Goal: Task Accomplishment & Management: Use online tool/utility

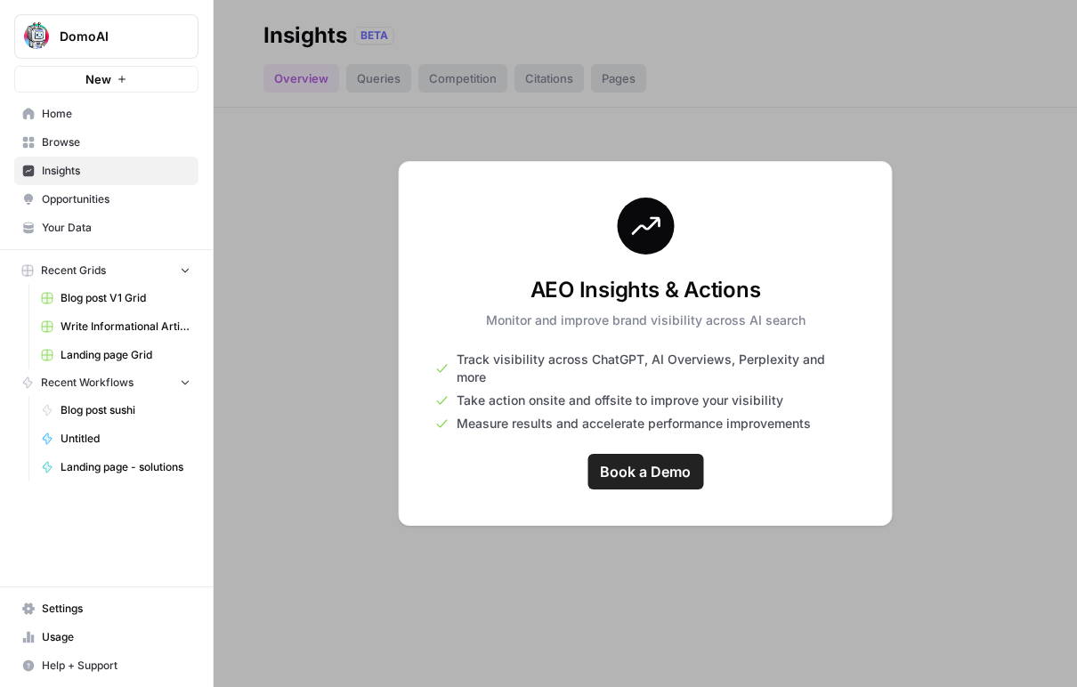
click at [124, 6] on div "DomoAI New" at bounding box center [106, 46] width 213 height 93
click at [124, 22] on button "DomoAI" at bounding box center [106, 36] width 184 height 45
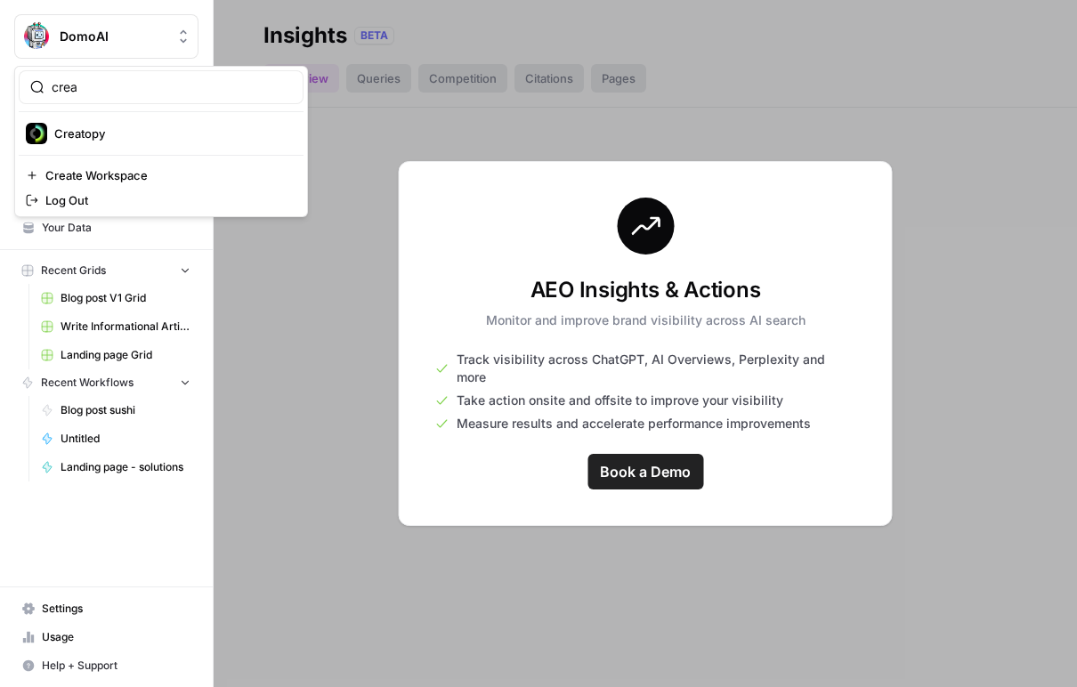
type input "crea"
click at [134, 129] on span "Creatopy" at bounding box center [171, 134] width 235 height 18
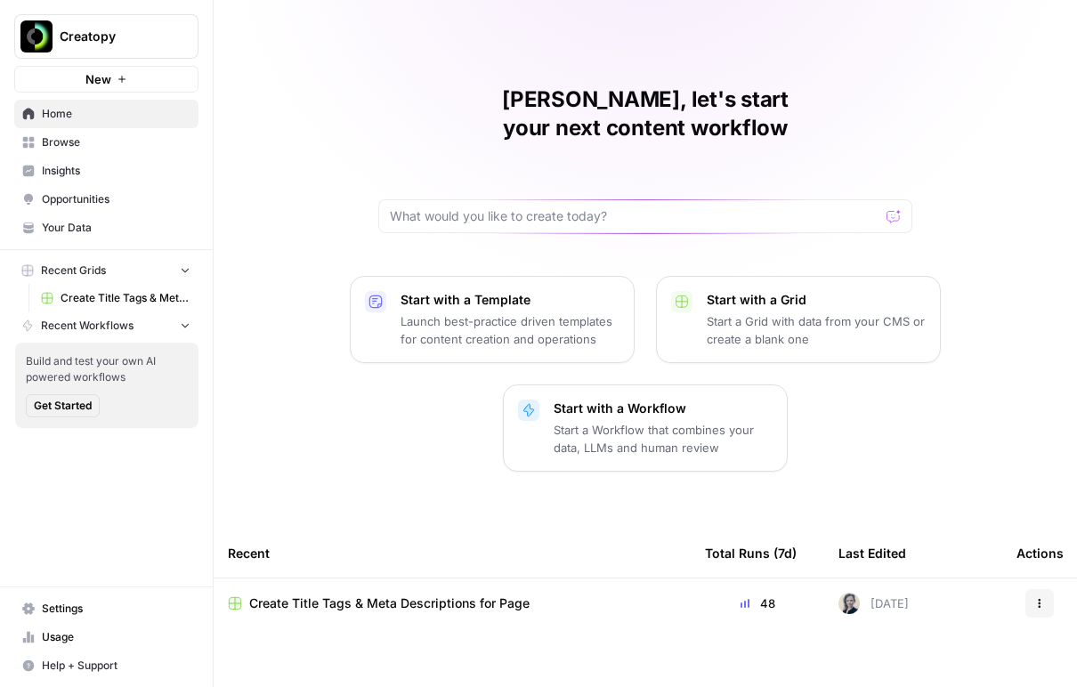
click at [104, 231] on span "Your Data" at bounding box center [116, 228] width 149 height 16
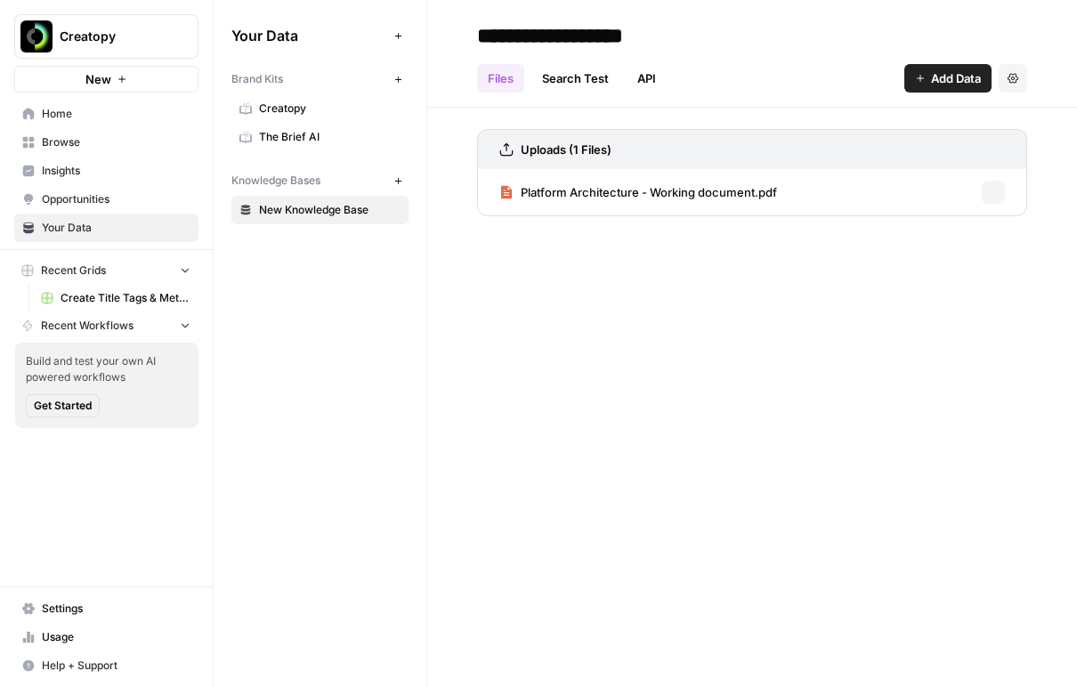
click at [313, 105] on span "Creatopy" at bounding box center [330, 109] width 142 height 16
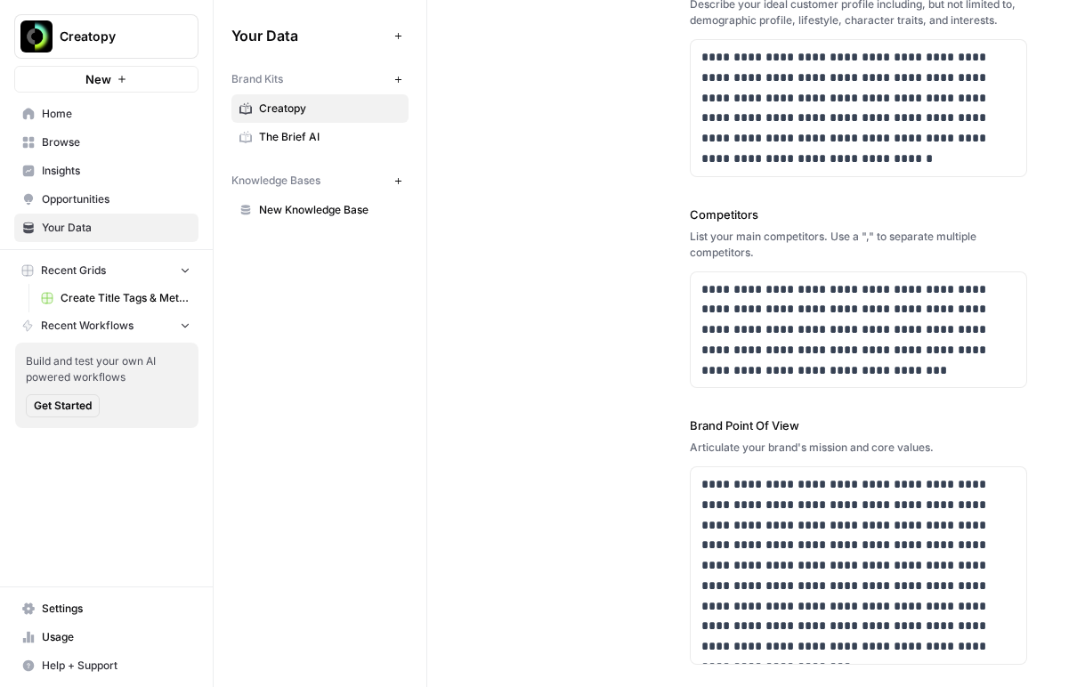
scroll to position [555, 0]
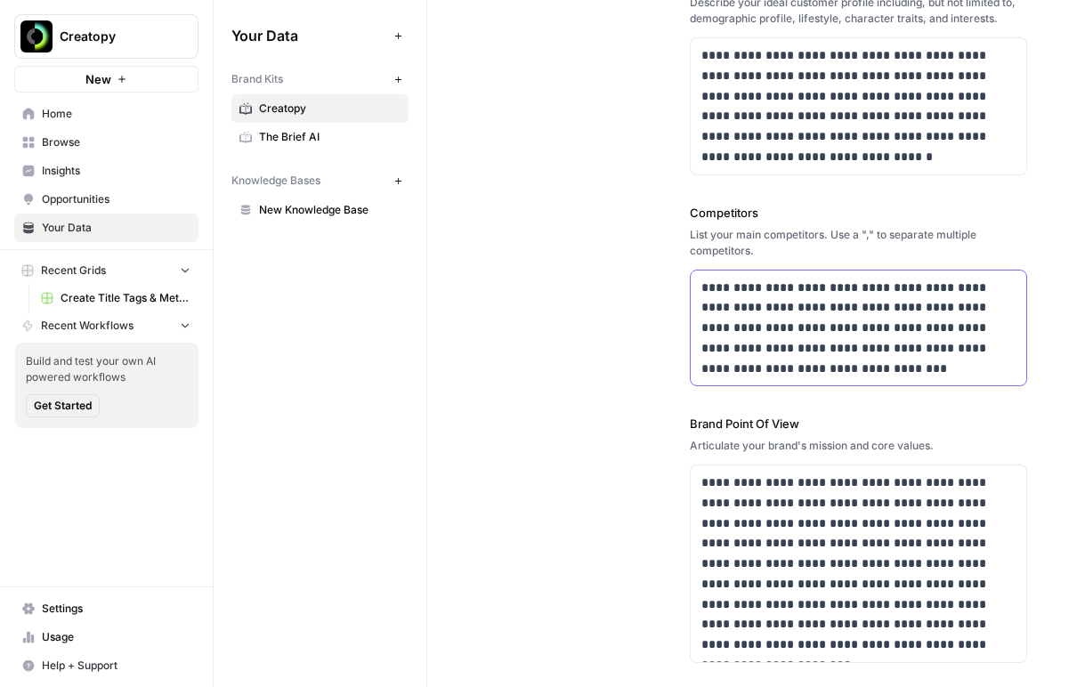
click at [877, 373] on p "**********" at bounding box center [859, 329] width 315 height 102
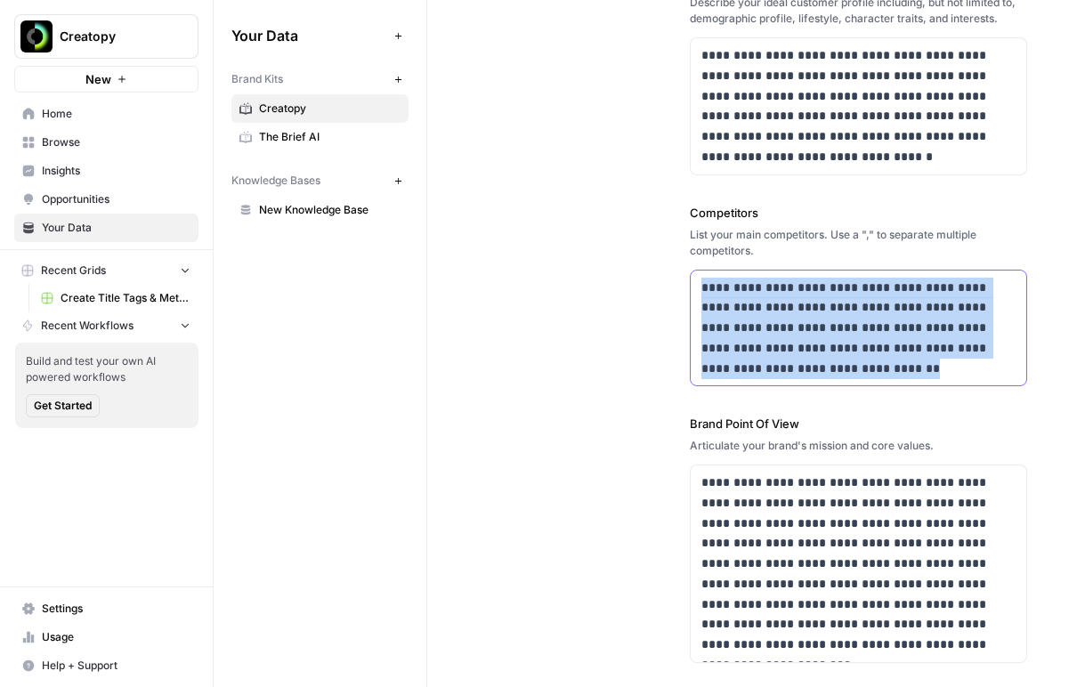
drag, startPoint x: 861, startPoint y: 370, endPoint x: 686, endPoint y: 275, distance: 199.2
click at [686, 275] on div "**********" at bounding box center [752, 108] width 550 height 1182
copy p "**********"
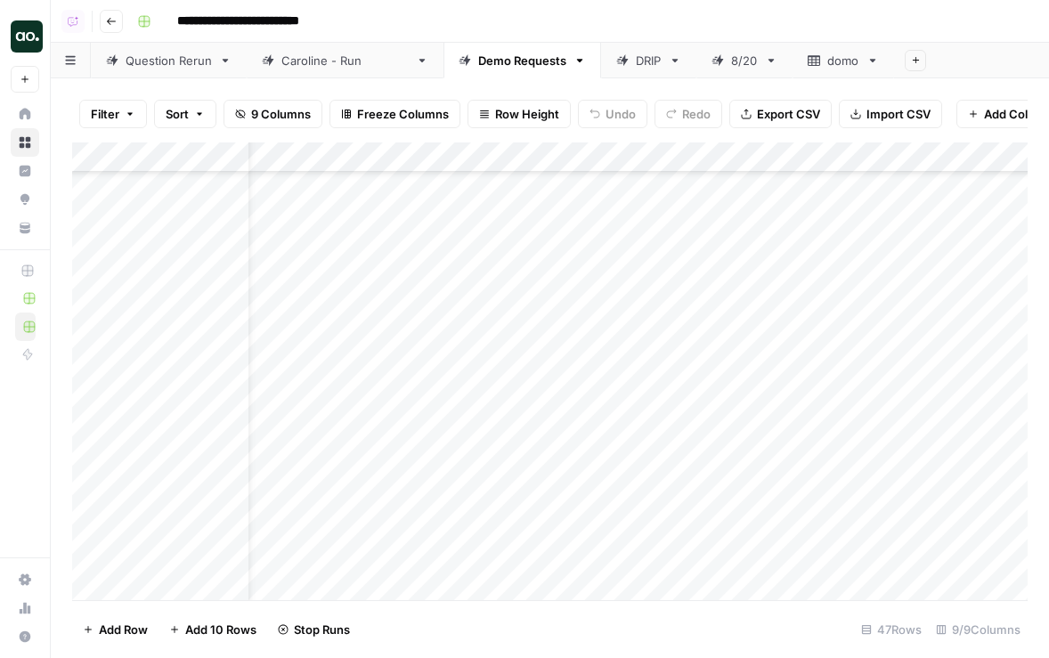
scroll to position [1024, 53]
click at [723, 216] on div "Add Column" at bounding box center [549, 371] width 955 height 458
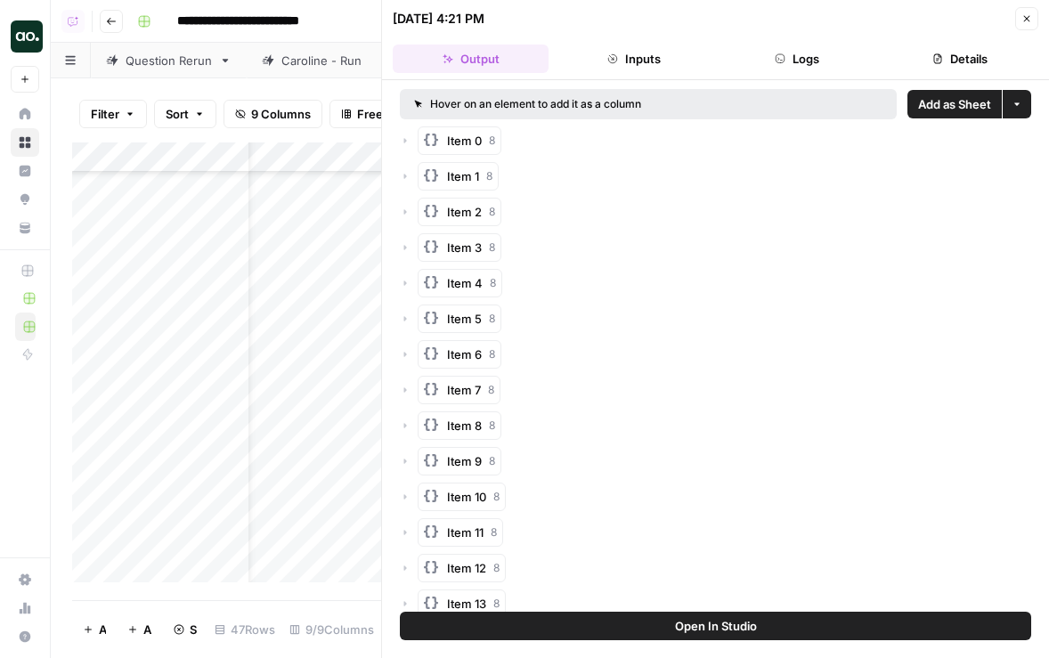
click at [975, 96] on span "Add as Sheet" at bounding box center [954, 104] width 73 height 18
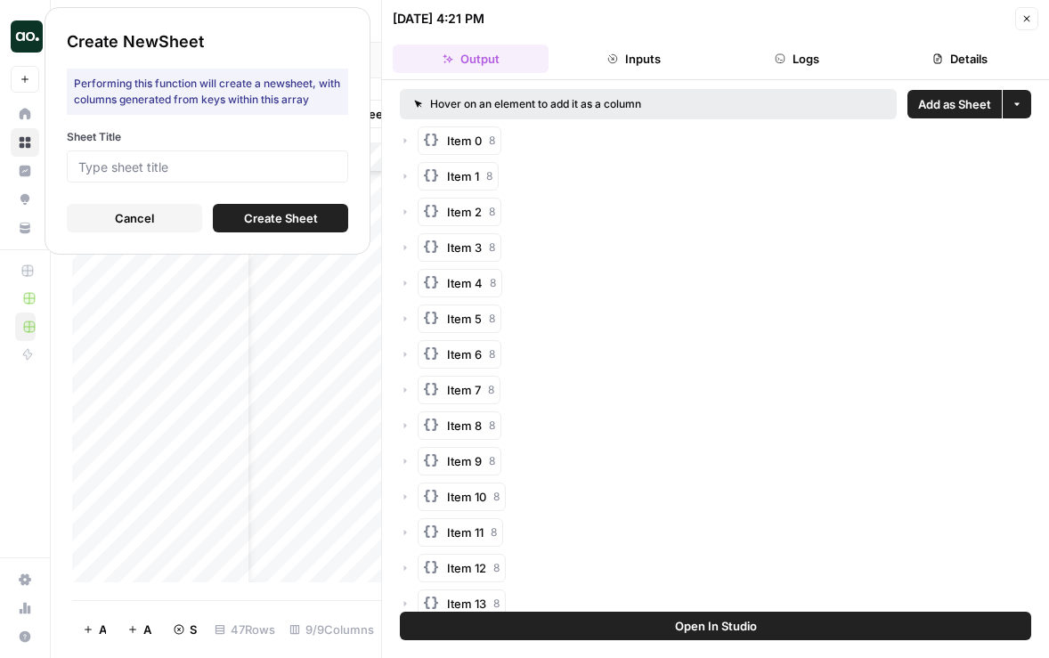
click at [270, 147] on div "Sheet Title" at bounding box center [207, 155] width 281 height 53
click at [273, 174] on input "Sheet Title" at bounding box center [207, 166] width 258 height 16
type input "creatopy"
click at [253, 217] on span "Create Sheet" at bounding box center [281, 218] width 74 height 18
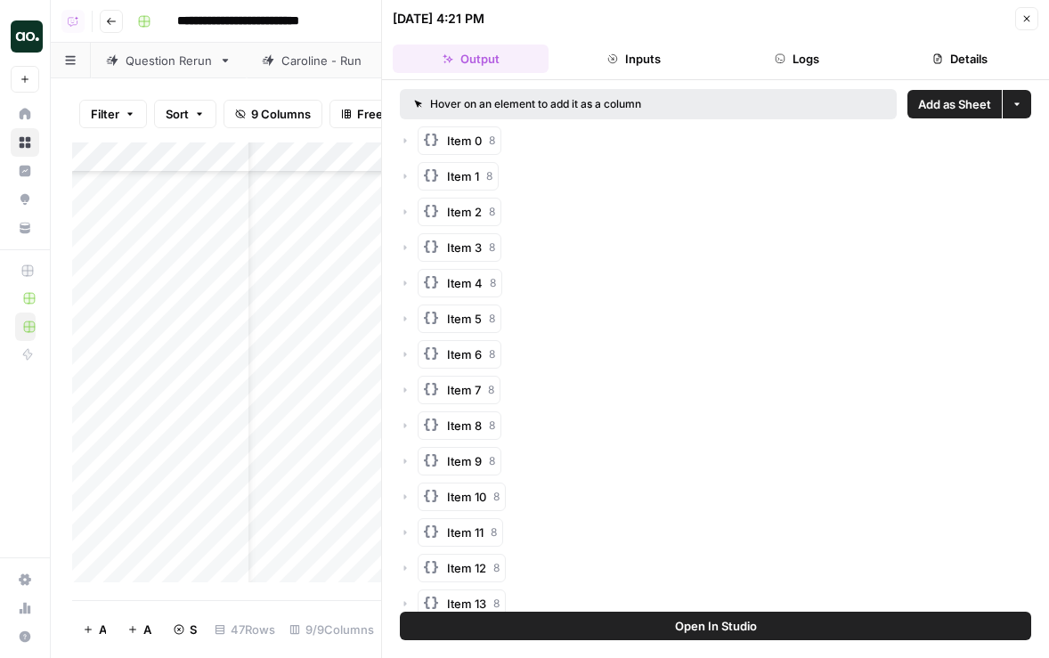
click at [1027, 16] on icon "button" at bounding box center [1026, 18] width 11 height 11
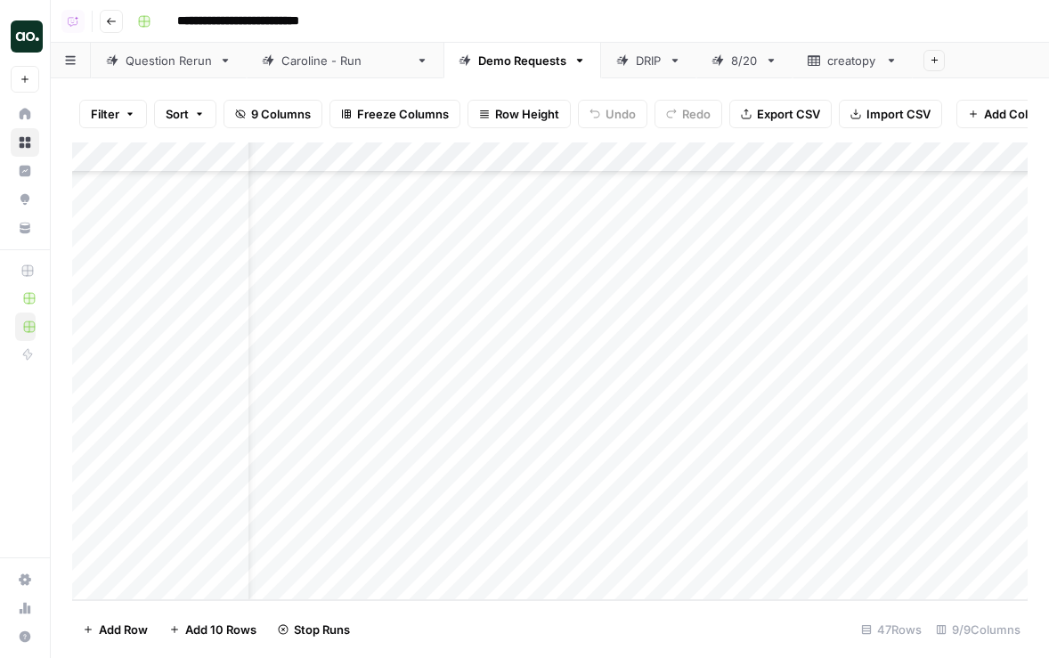
click at [792, 69] on link "creatopy" at bounding box center [852, 61] width 120 height 36
drag, startPoint x: 389, startPoint y: 161, endPoint x: 507, endPoint y: 161, distance: 117.5
click at [507, 161] on div "Add Column" at bounding box center [549, 371] width 955 height 458
drag, startPoint x: 507, startPoint y: 161, endPoint x: 487, endPoint y: 158, distance: 19.8
click at [487, 160] on div "Add Column" at bounding box center [549, 371] width 955 height 458
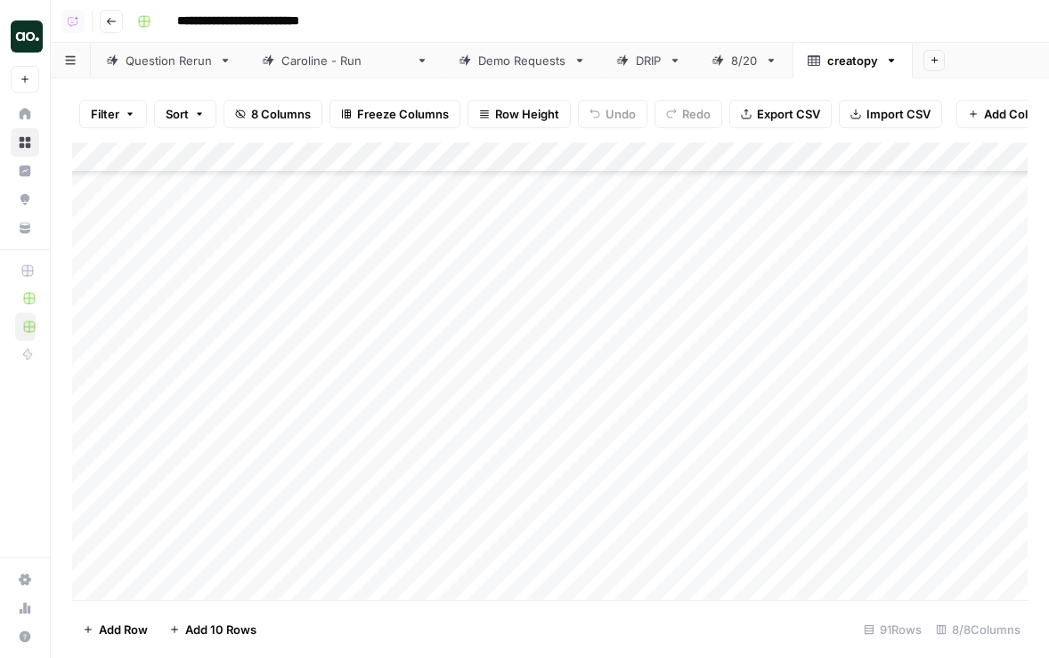
scroll to position [2356, 0]
click at [239, 158] on div "Add Column" at bounding box center [549, 371] width 955 height 458
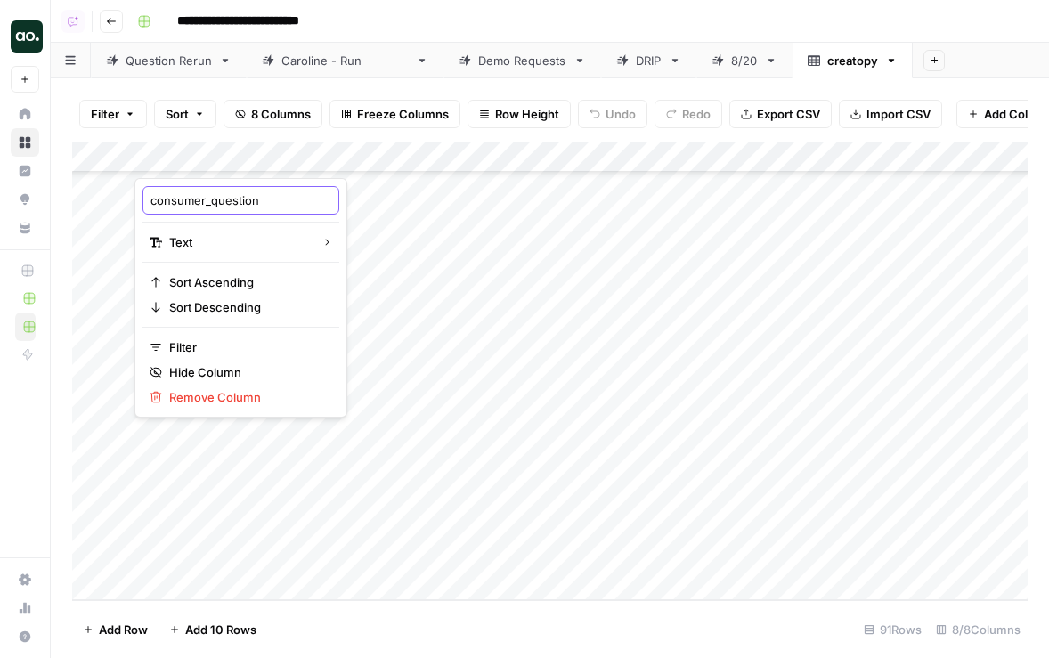
click at [195, 205] on input "consumer_question" at bounding box center [240, 200] width 181 height 18
drag, startPoint x: 211, startPoint y: 202, endPoint x: 110, endPoint y: 199, distance: 100.7
click at [110, 199] on body "**********" at bounding box center [524, 329] width 1049 height 658
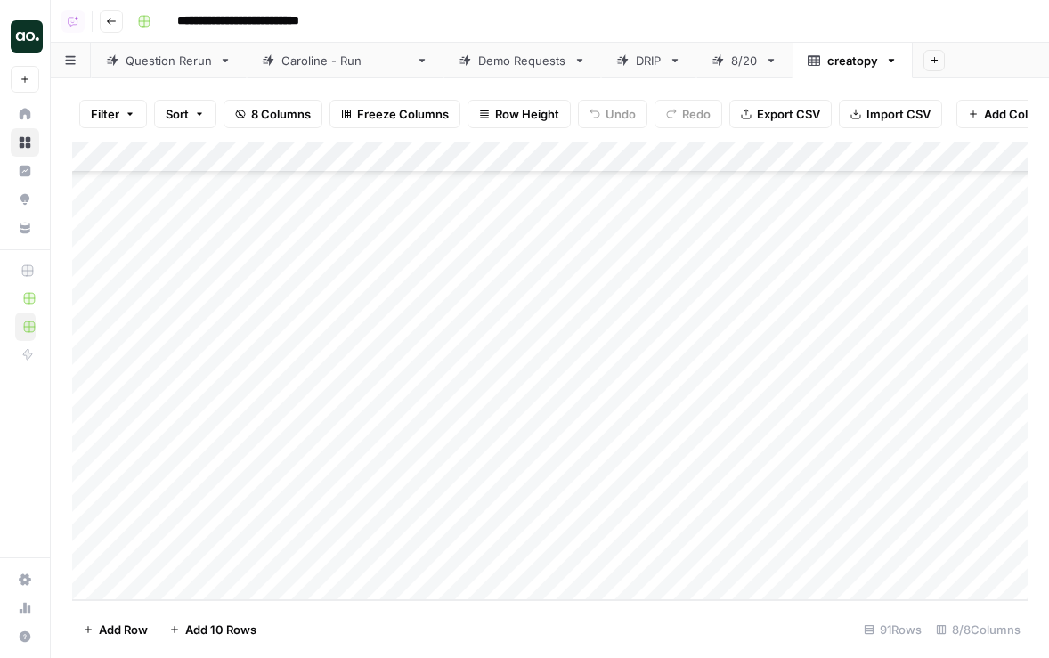
drag, startPoint x: 148, startPoint y: 199, endPoint x: 205, endPoint y: 199, distance: 57.0
click at [199, 158] on div "Add Column" at bounding box center [549, 371] width 955 height 458
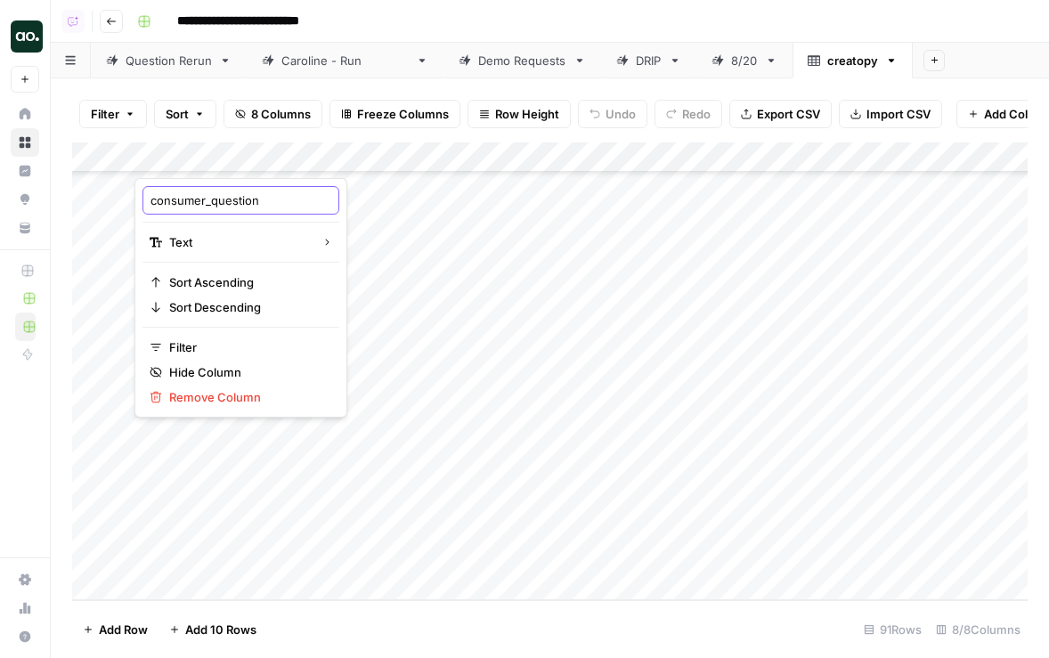
drag, startPoint x: 212, startPoint y: 200, endPoint x: 144, endPoint y: 199, distance: 67.7
click at [144, 199] on div "consumer_question" at bounding box center [240, 200] width 197 height 28
type input "question"
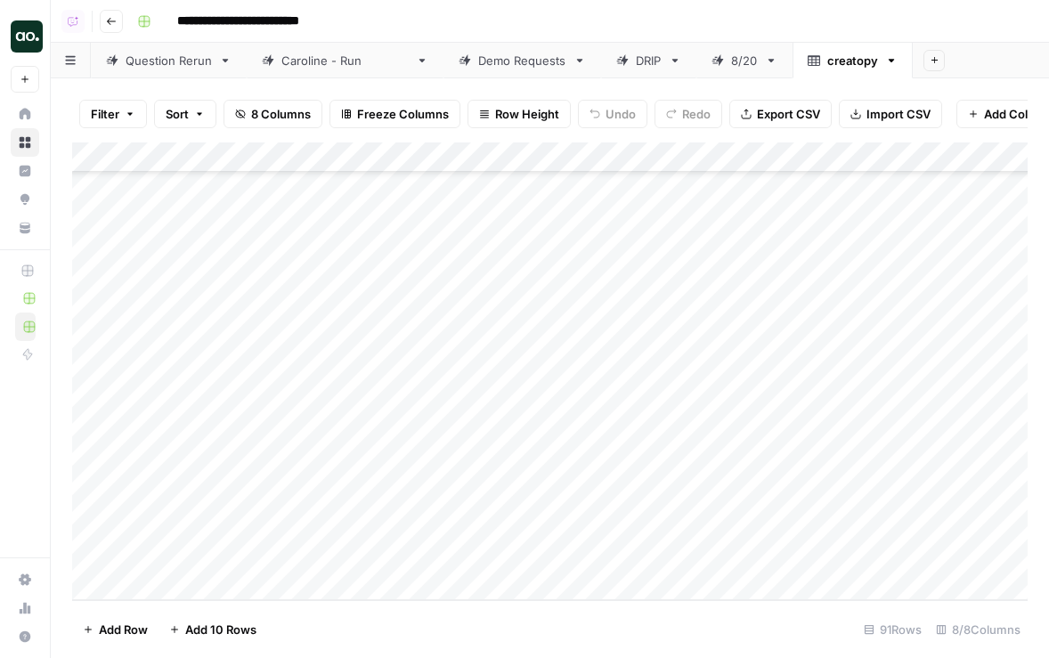
click at [808, 121] on span "Export CSV" at bounding box center [788, 114] width 63 height 18
